Goal: Task Accomplishment & Management: Complete application form

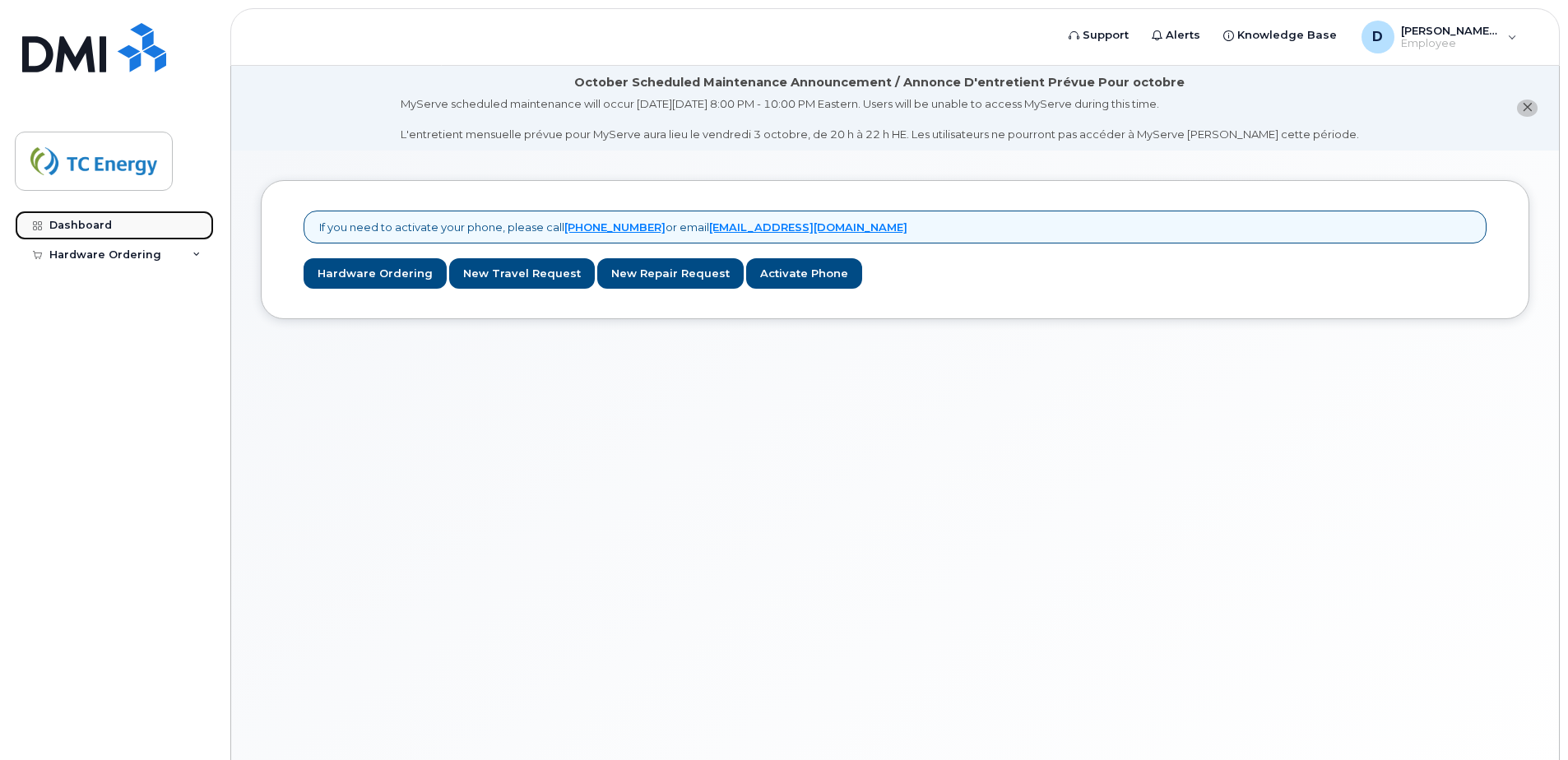
click at [63, 216] on link "Dashboard" at bounding box center [115, 225] width 199 height 30
click at [687, 448] on div "If you need to activate your phone, please call [PHONE_NUMBER] or email [EMAIL_…" at bounding box center [896, 476] width 1328 height 650
click at [311, 130] on li "October Scheduled Maintenance Announcement / Annonce D'entretient Prévue Pour o…" at bounding box center [896, 108] width 1328 height 84
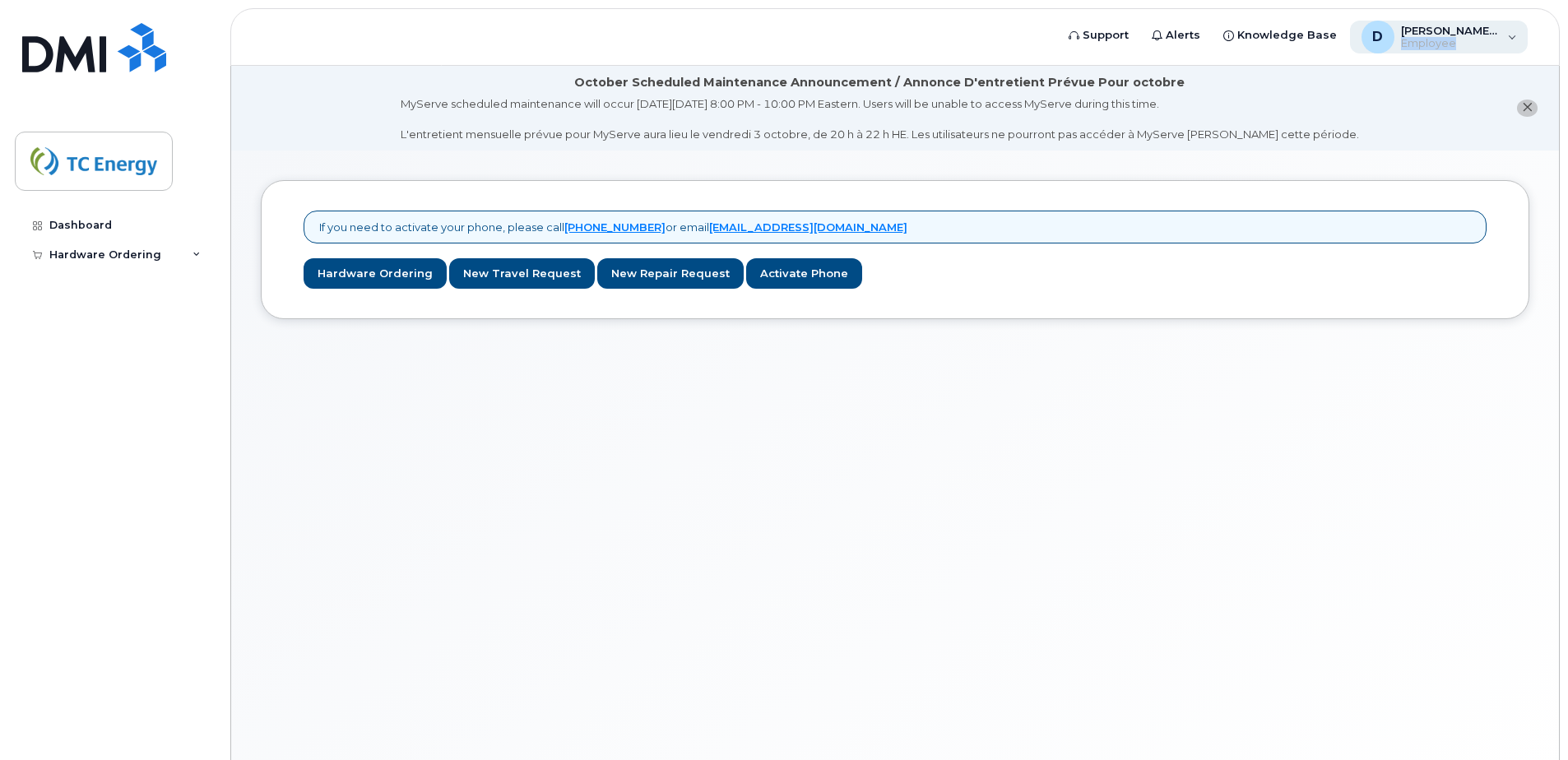
click at [1502, 36] on div "D [PERSON_NAME][EMAIL_ADDRESS][DOMAIN_NAME] Employee" at bounding box center [1439, 37] width 179 height 33
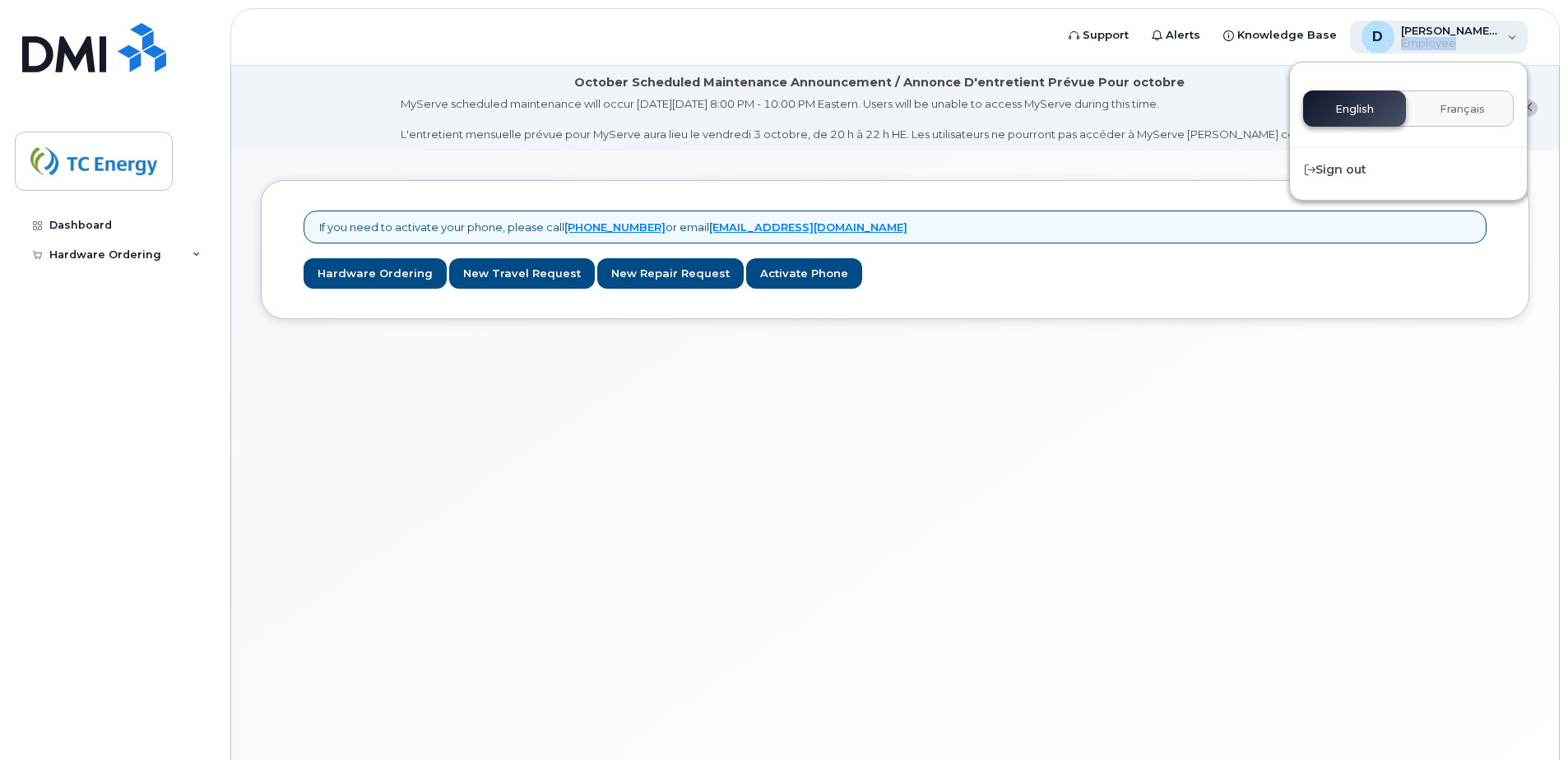
click at [1502, 36] on div "D [PERSON_NAME][EMAIL_ADDRESS][DOMAIN_NAME] Employee" at bounding box center [1439, 37] width 179 height 33
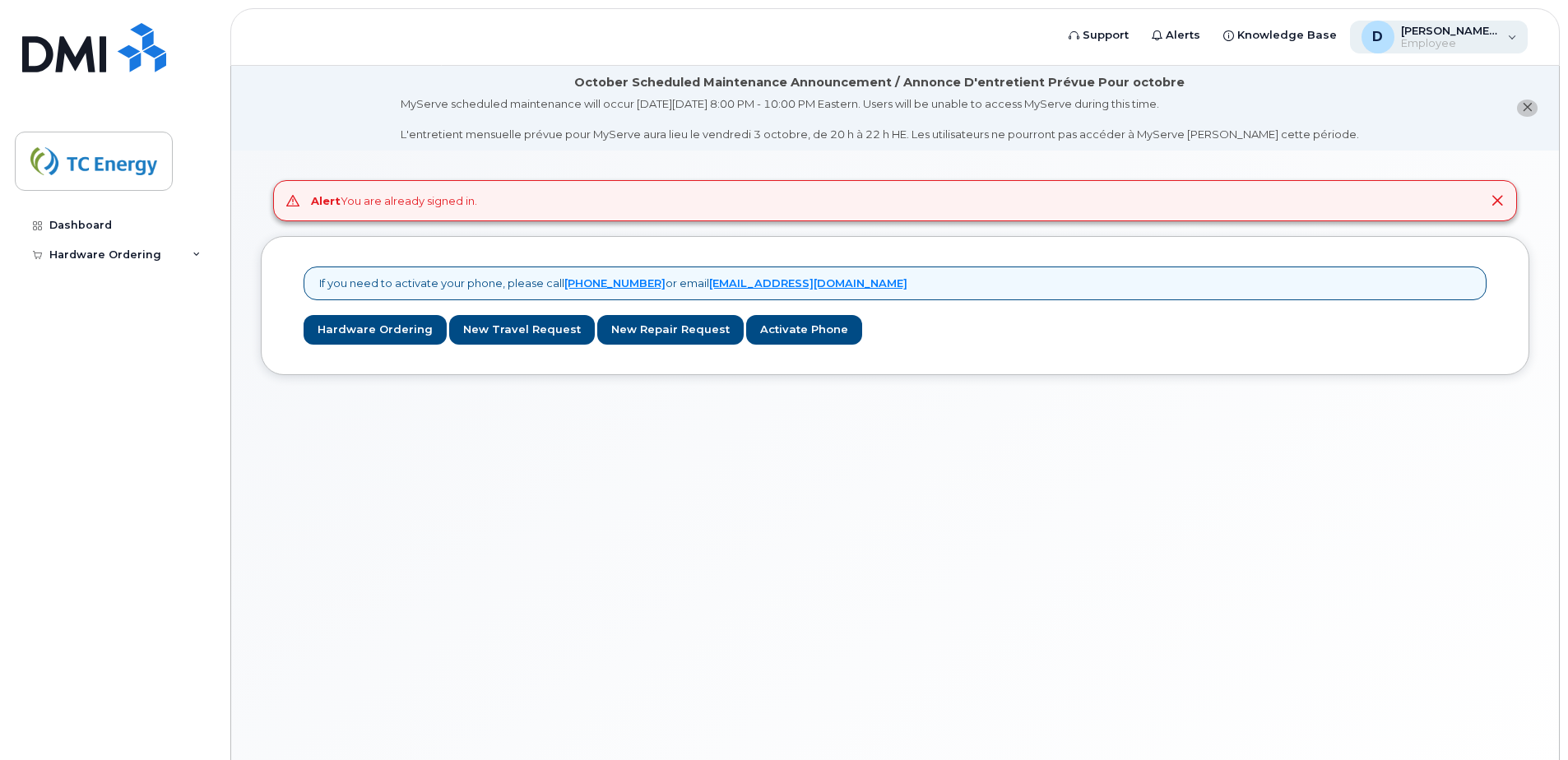
click at [1505, 31] on div "D [PERSON_NAME][EMAIL_ADDRESS][DOMAIN_NAME] Employee" at bounding box center [1439, 37] width 179 height 33
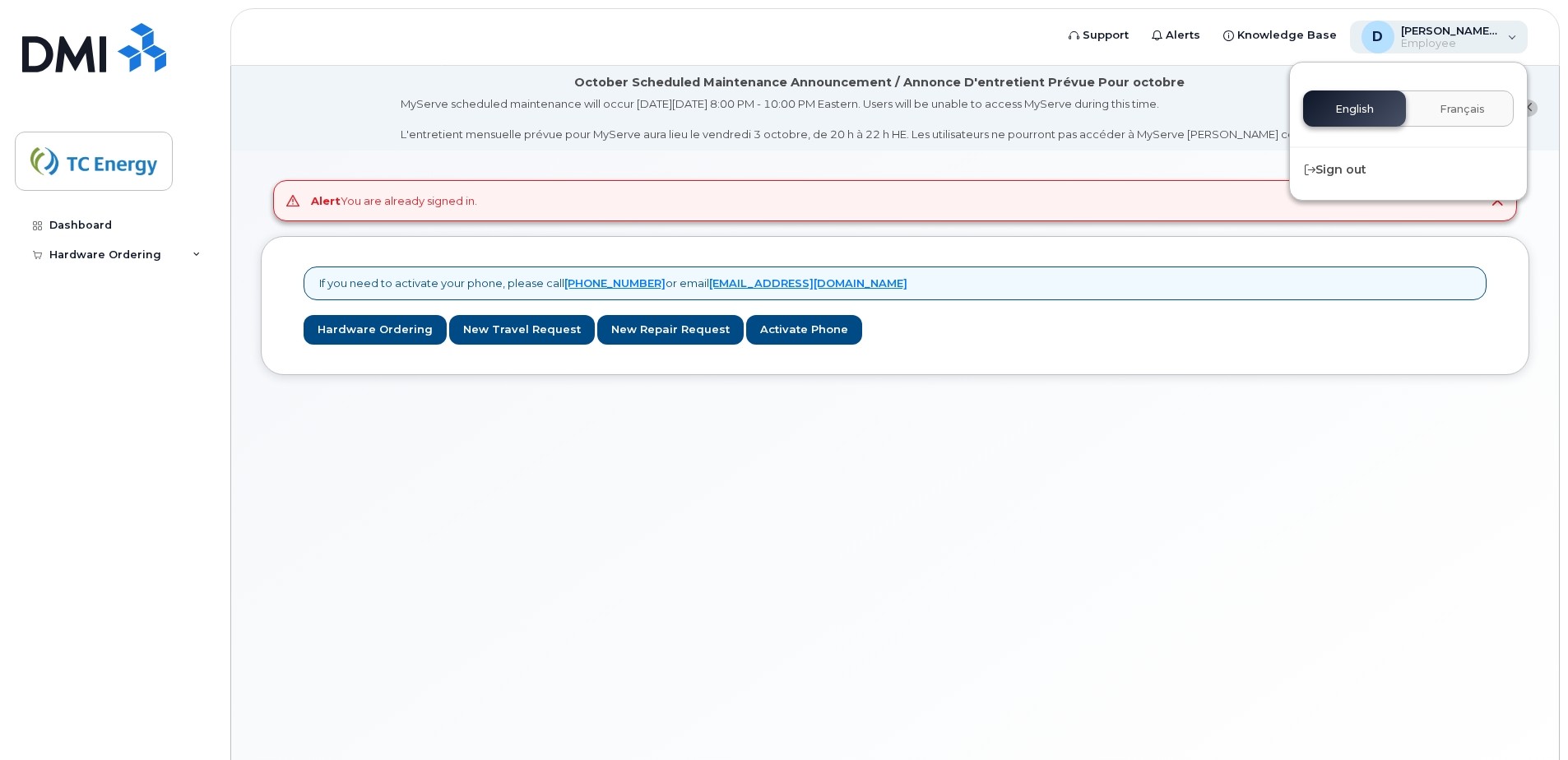
click at [1505, 31] on div "D [PERSON_NAME][EMAIL_ADDRESS][DOMAIN_NAME] Employee" at bounding box center [1439, 37] width 179 height 33
